Goal: Use online tool/utility: Utilize a website feature to perform a specific function

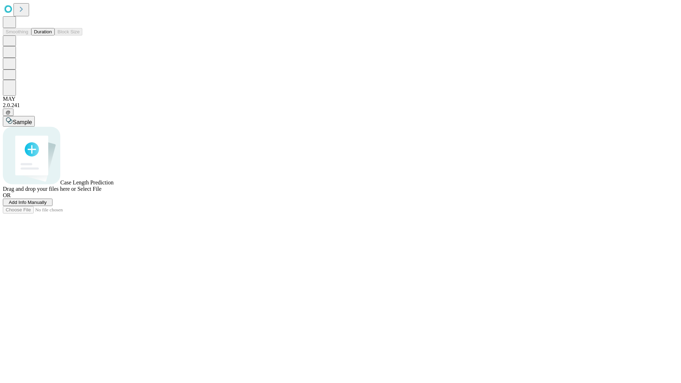
click at [47, 205] on span "Add Info Manually" at bounding box center [28, 202] width 38 height 5
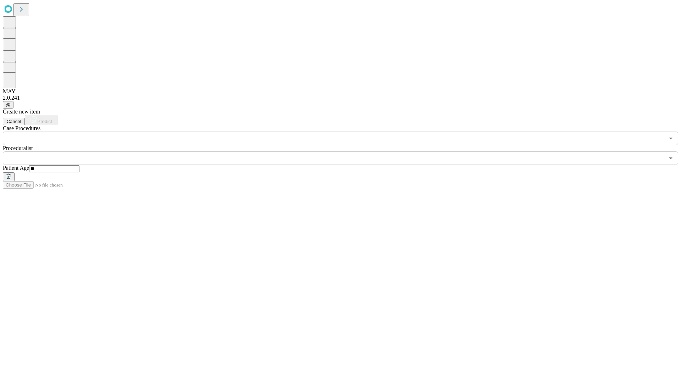
type input "**"
click at [346, 151] on input "text" at bounding box center [334, 157] width 662 height 13
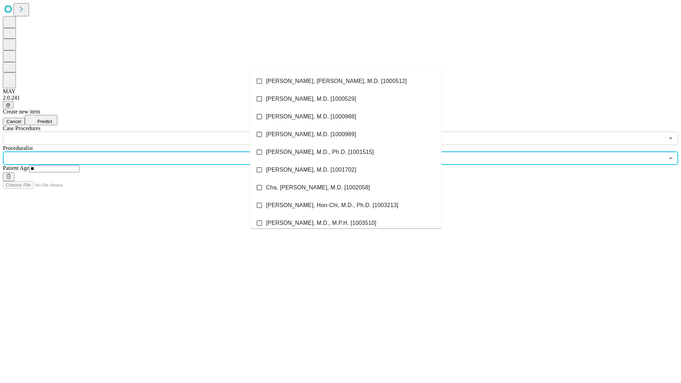
click at [346, 81] on li "[PERSON_NAME], [PERSON_NAME], M.D. [1000512]" at bounding box center [346, 81] width 192 height 18
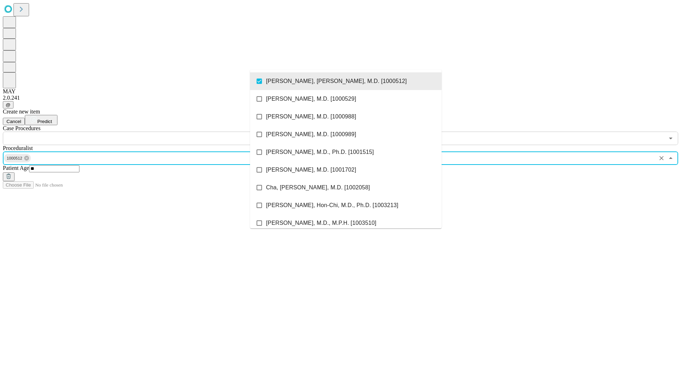
click at [149, 132] on input "text" at bounding box center [334, 138] width 662 height 13
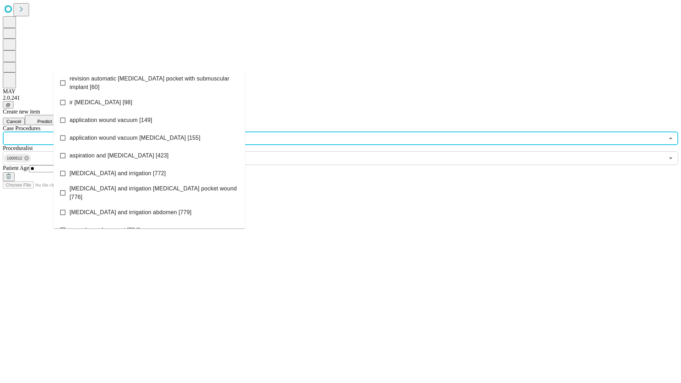
click at [149, 81] on span "revision automatic [MEDICAL_DATA] pocket with submuscular implant [60]" at bounding box center [155, 83] width 170 height 17
click at [52, 119] on span "Predict" at bounding box center [44, 121] width 15 height 5
